Goal: Find specific page/section: Find specific page/section

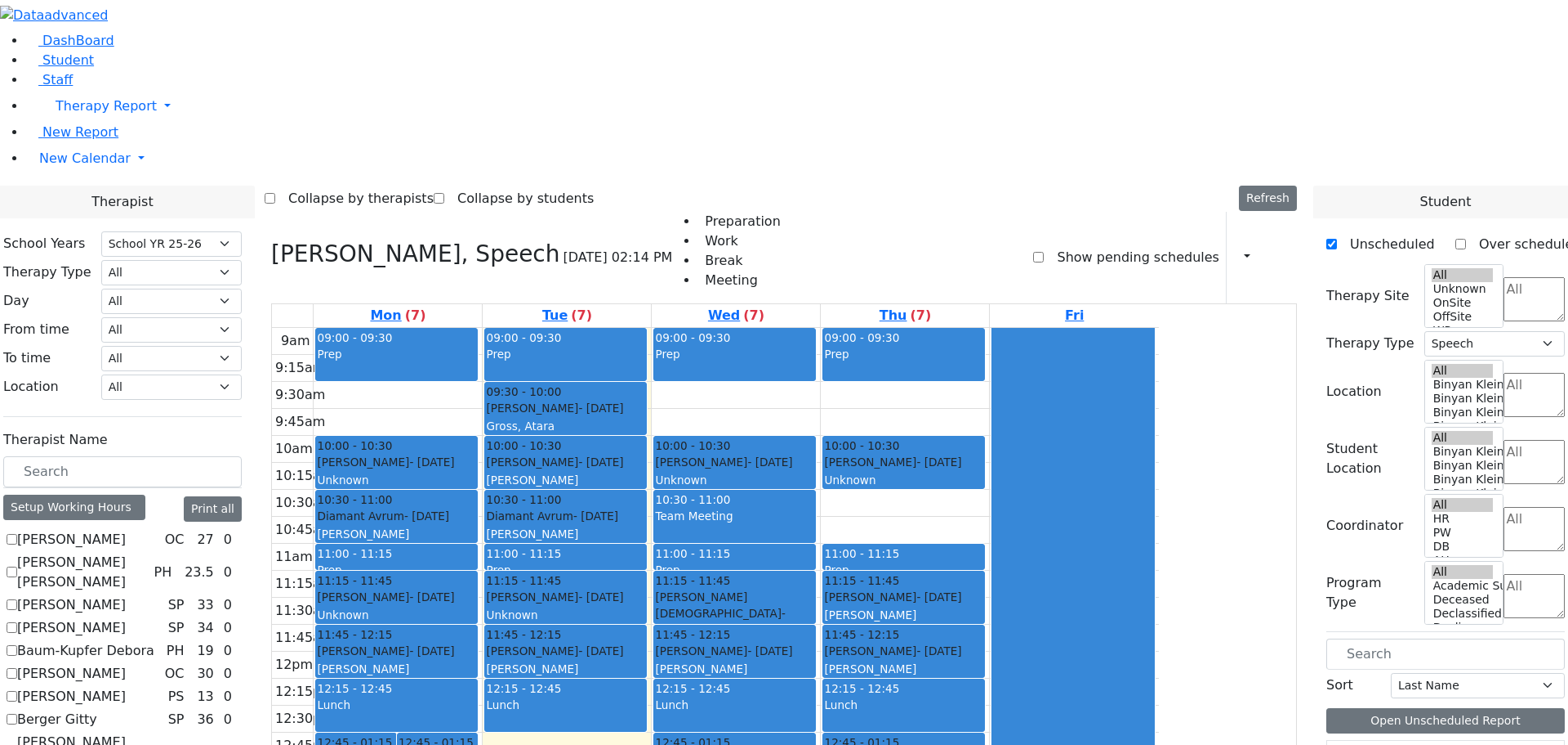
select select "212"
select select "3"
click at [60, 88] on span "Staff" at bounding box center [58, 80] width 30 height 16
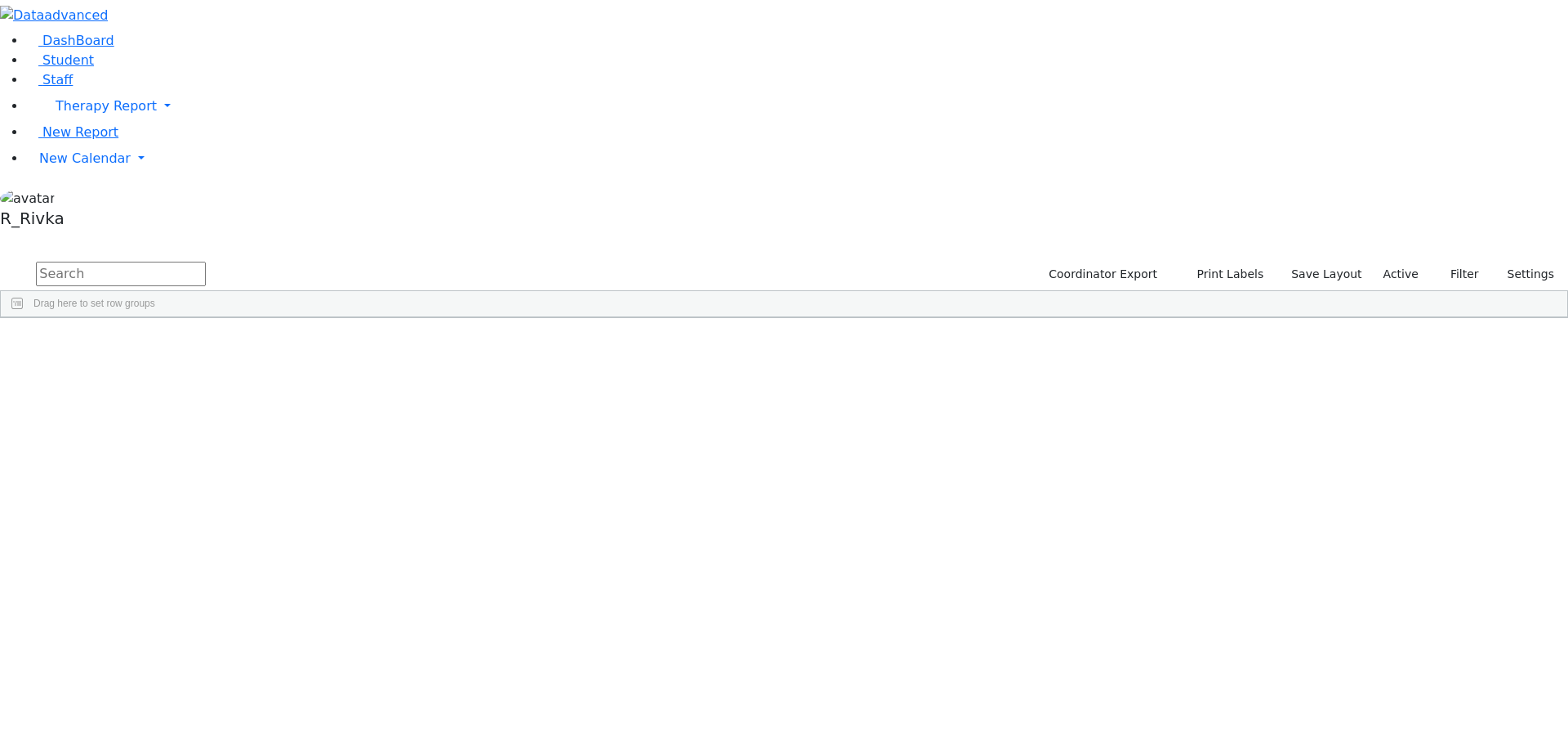
click at [206, 262] on input "text" at bounding box center [121, 274] width 170 height 25
type input "r"
type input "k"
click at [206, 262] on input "raizy we" at bounding box center [121, 274] width 170 height 25
drag, startPoint x: 280, startPoint y: 64, endPoint x: 222, endPoint y: 60, distance: 58.1
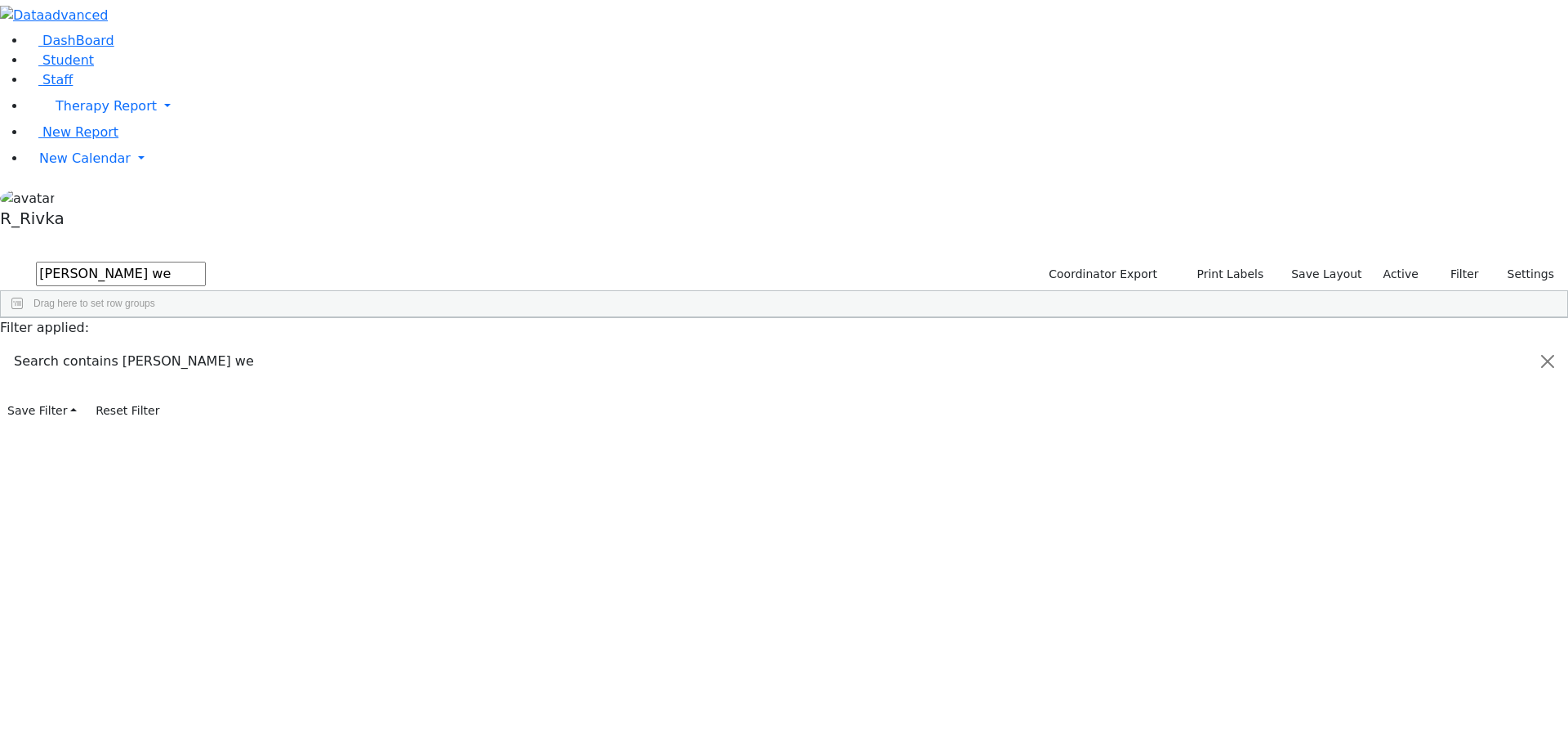
click at [206, 259] on form "raizy we" at bounding box center [103, 274] width 206 height 31
type input "weinstock"
click at [73, 88] on link "Staff" at bounding box center [49, 80] width 47 height 16
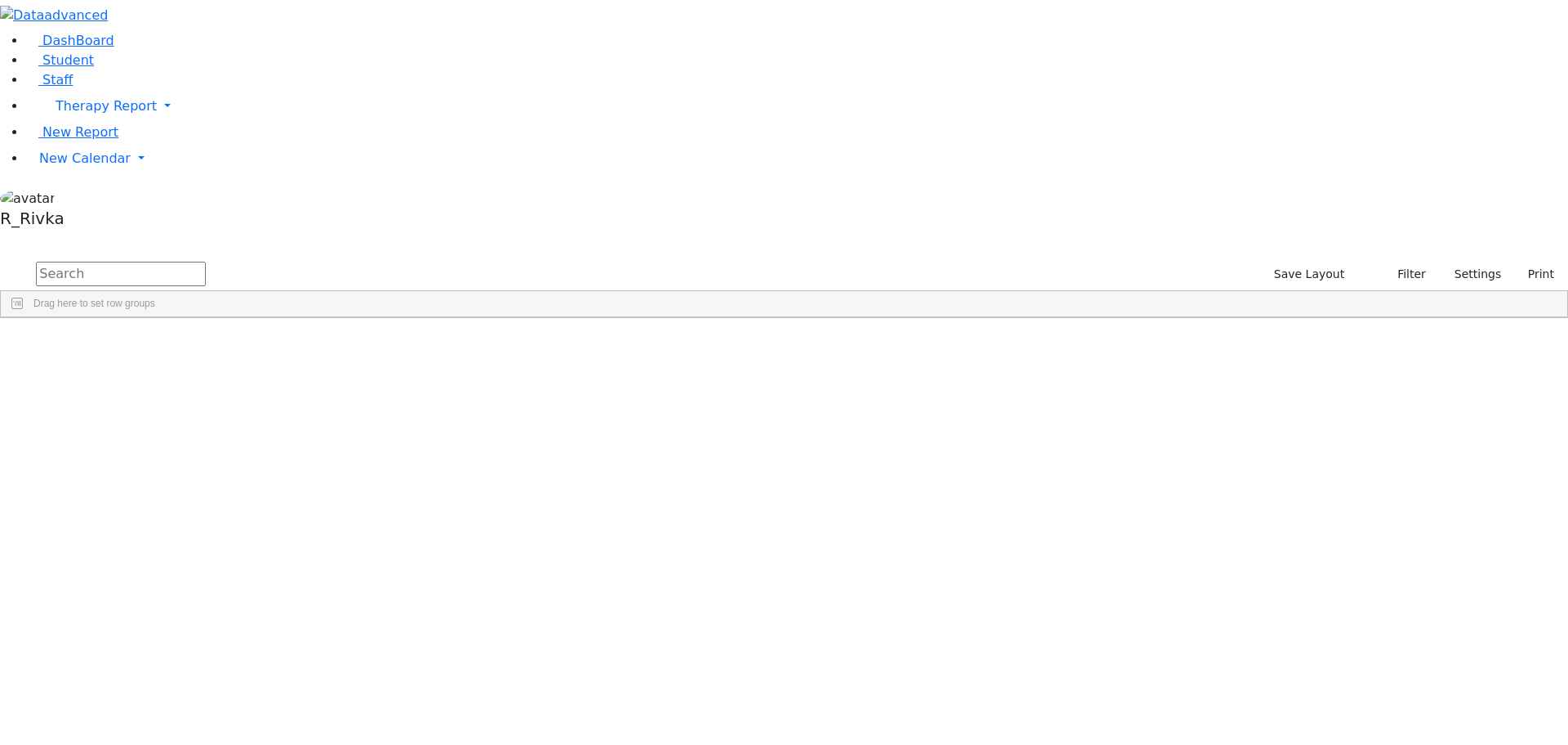
click at [206, 262] on input "text" at bounding box center [121, 274] width 170 height 25
type input "raizy kell"
